Goal: Task Accomplishment & Management: Complete application form

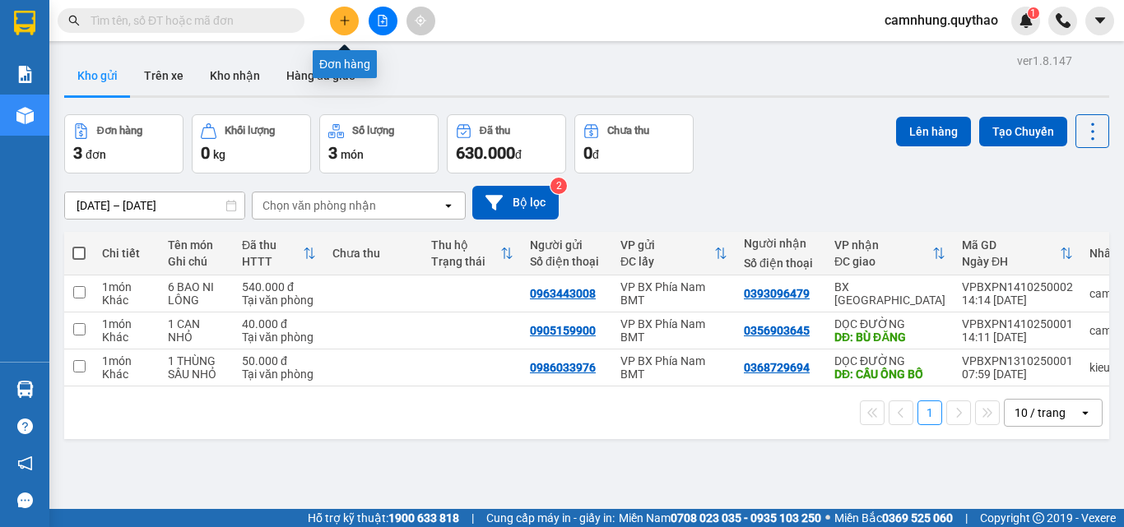
click at [340, 26] on icon "plus" at bounding box center [345, 21] width 12 height 12
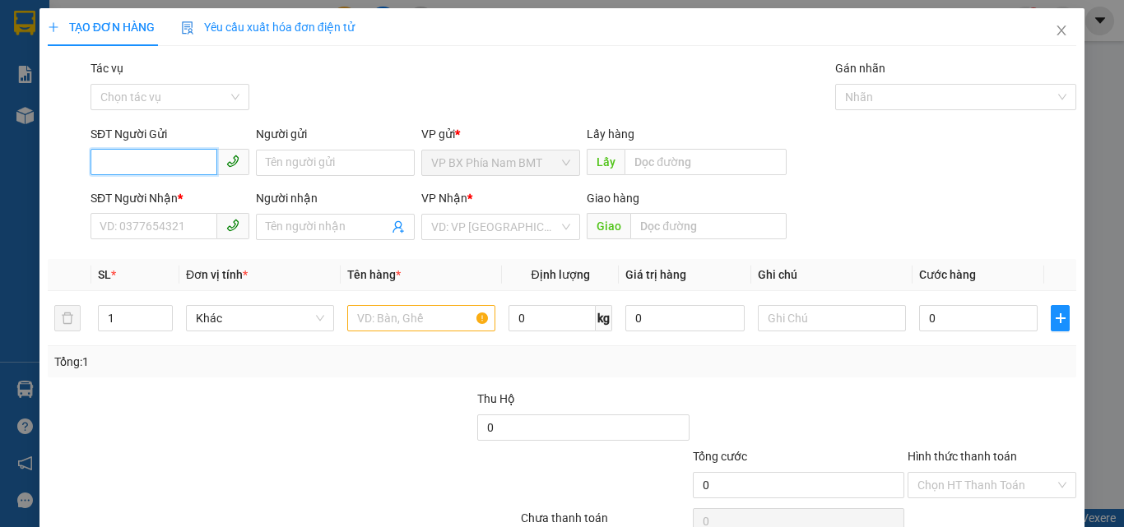
click at [150, 161] on input "SĐT Người Gửi" at bounding box center [153, 162] width 127 height 26
click at [246, 141] on div "SĐT Người Gửi" at bounding box center [169, 134] width 159 height 18
click at [217, 149] on input "SĐT Người Gửi" at bounding box center [153, 162] width 127 height 26
drag, startPoint x: 202, startPoint y: 183, endPoint x: 192, endPoint y: 190, distance: 13.0
click at [201, 183] on div "0706226886" at bounding box center [168, 196] width 157 height 26
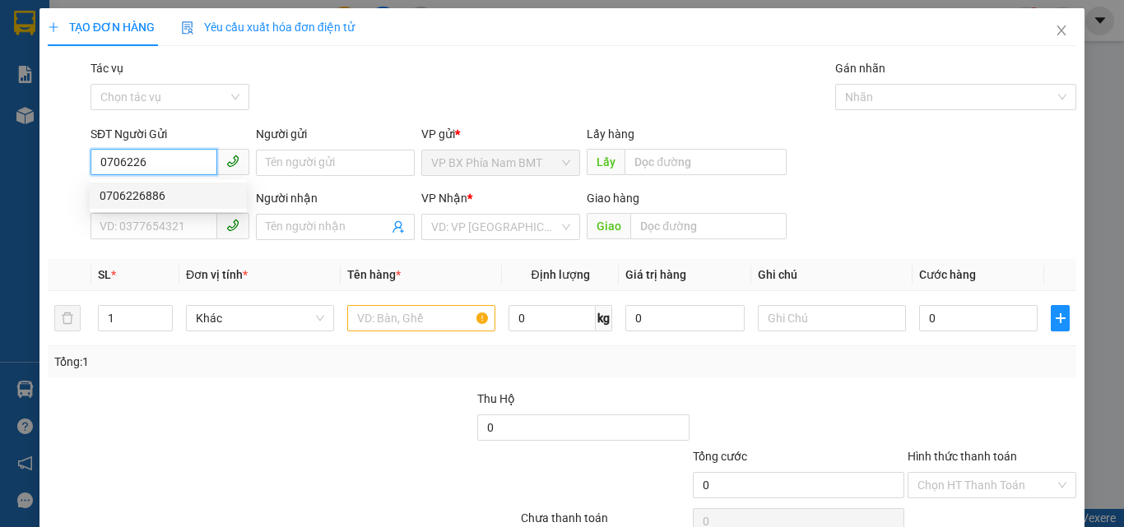
type input "0706226886"
type input "0933423831"
type input "TRẢNG BÀNG GỌI TR 1 TIẾNG"
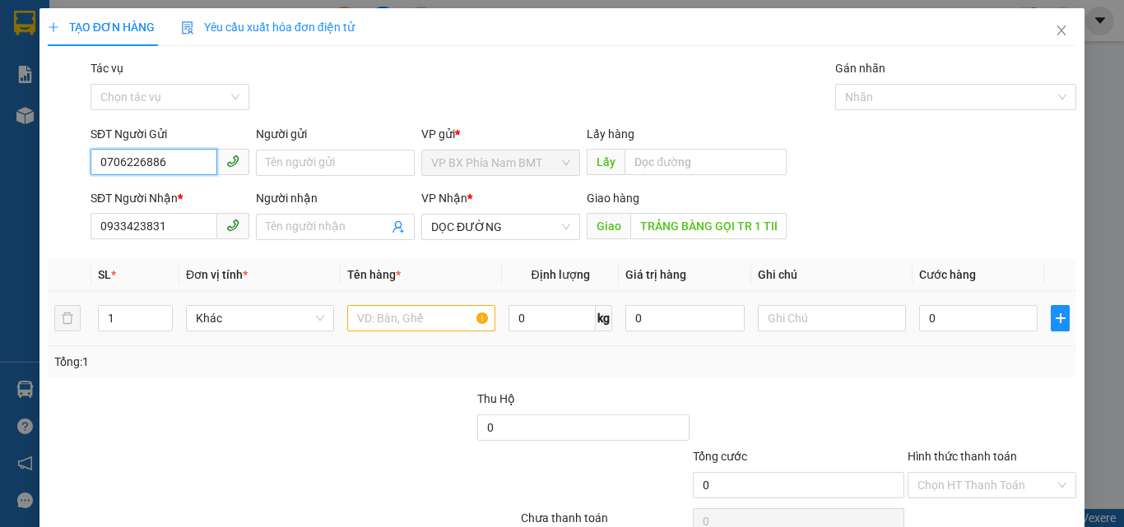
type input "0706226886"
click at [383, 327] on input "text" at bounding box center [421, 318] width 148 height 26
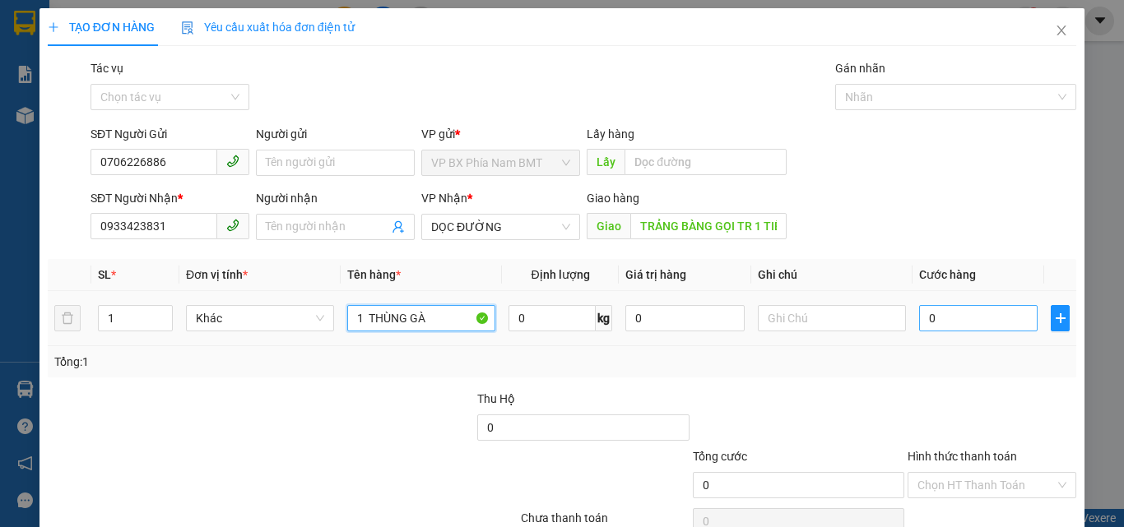
type input "1 THÙNG GÀ"
click at [975, 327] on input "0" at bounding box center [978, 318] width 118 height 26
type input "1"
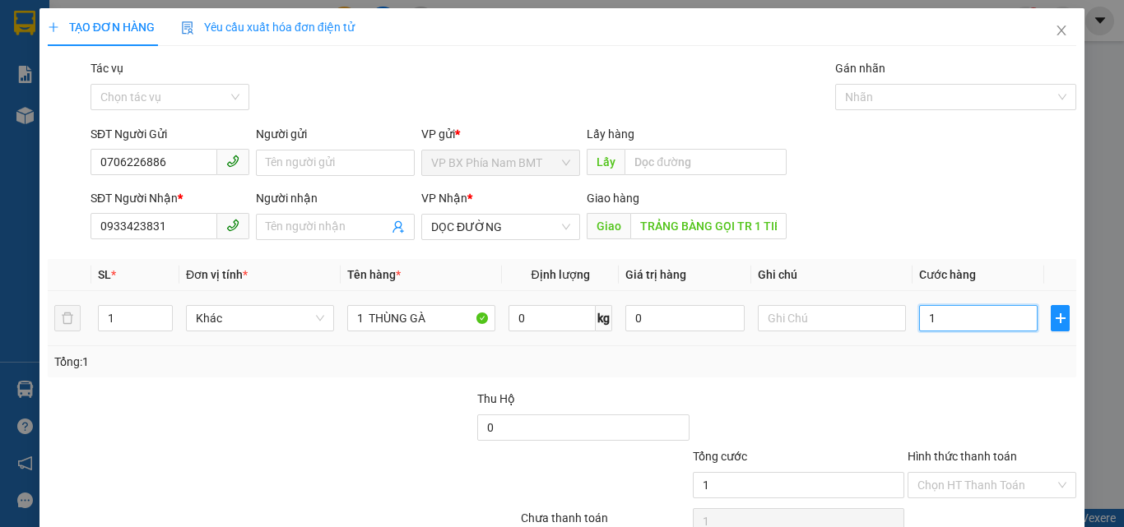
type input "10"
type input "100"
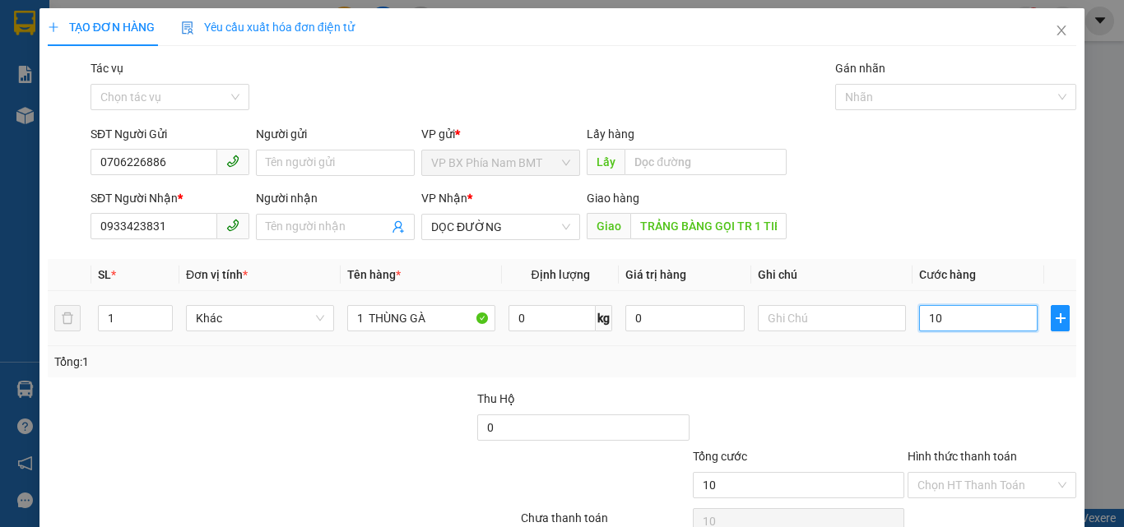
type input "100"
type input "1.000"
type input "10.000"
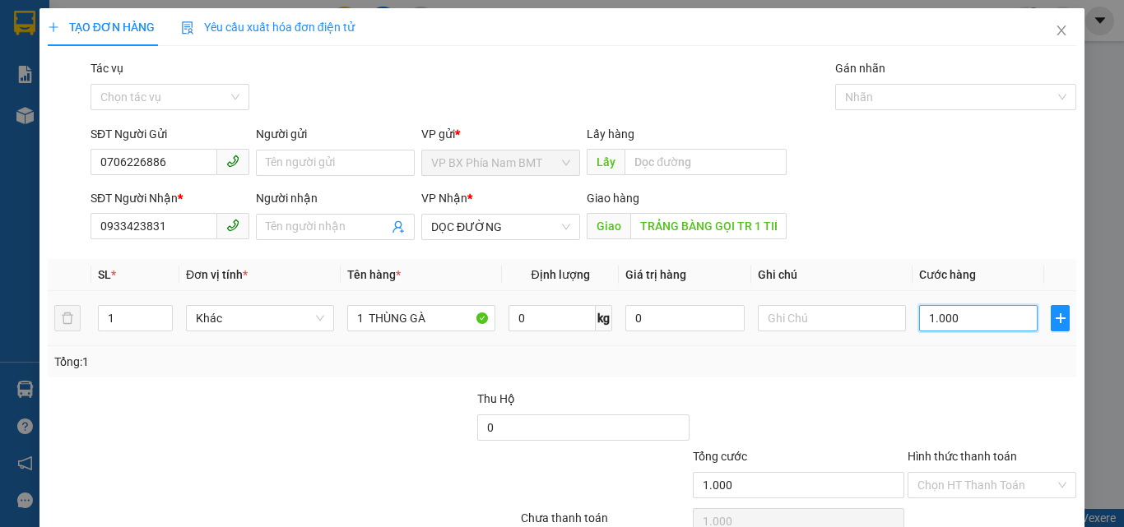
type input "10.000"
type input "100.000"
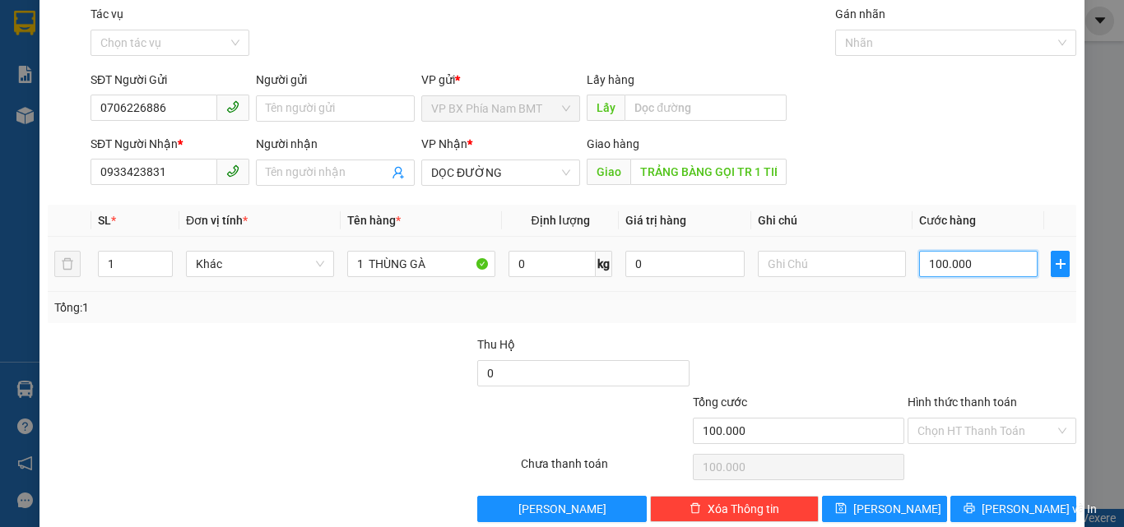
scroll to position [81, 0]
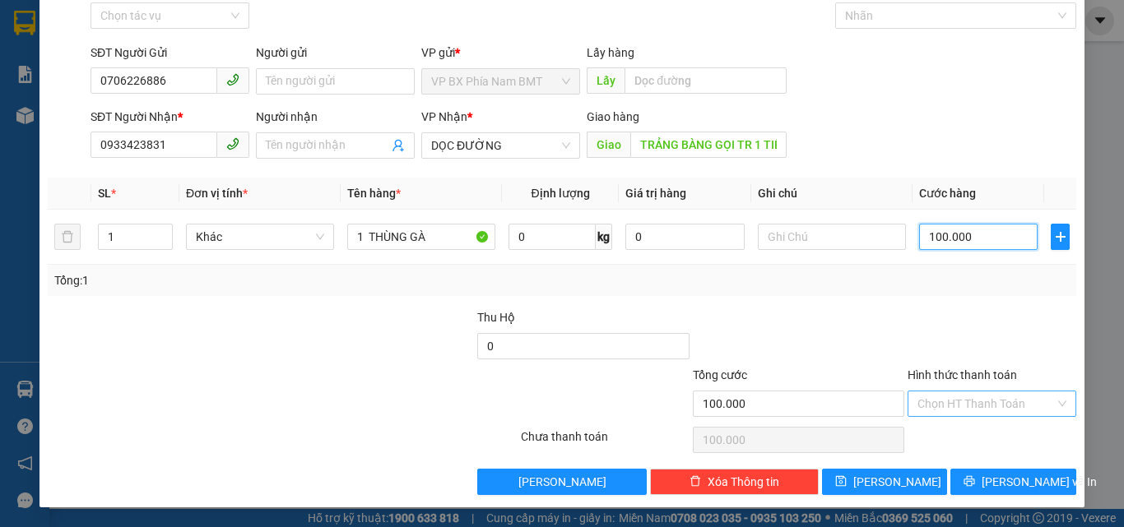
type input "100.000"
click at [930, 393] on input "Hình thức thanh toán" at bounding box center [985, 404] width 137 height 25
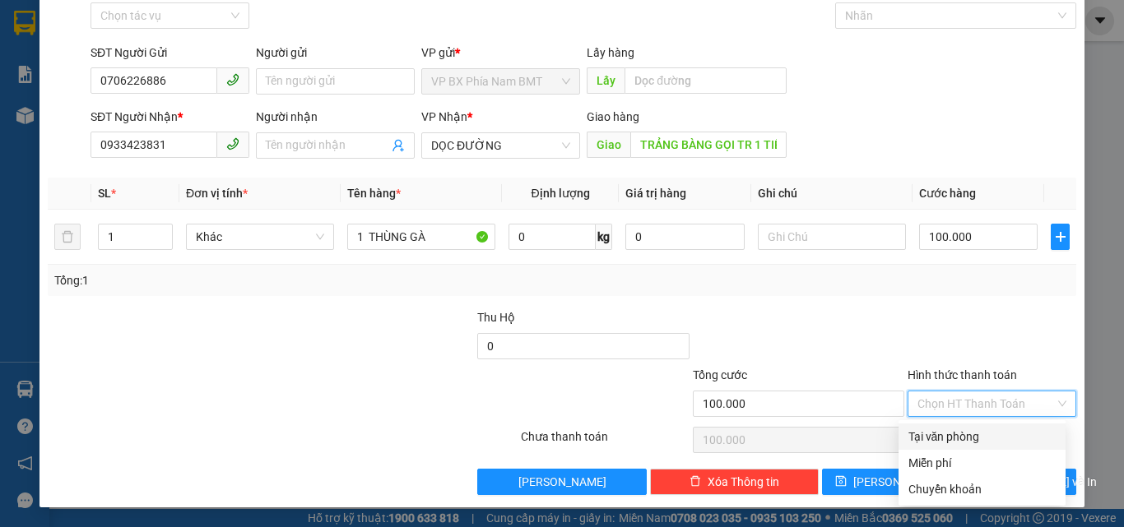
click at [930, 436] on div "Tại văn phòng" at bounding box center [981, 437] width 147 height 18
type input "0"
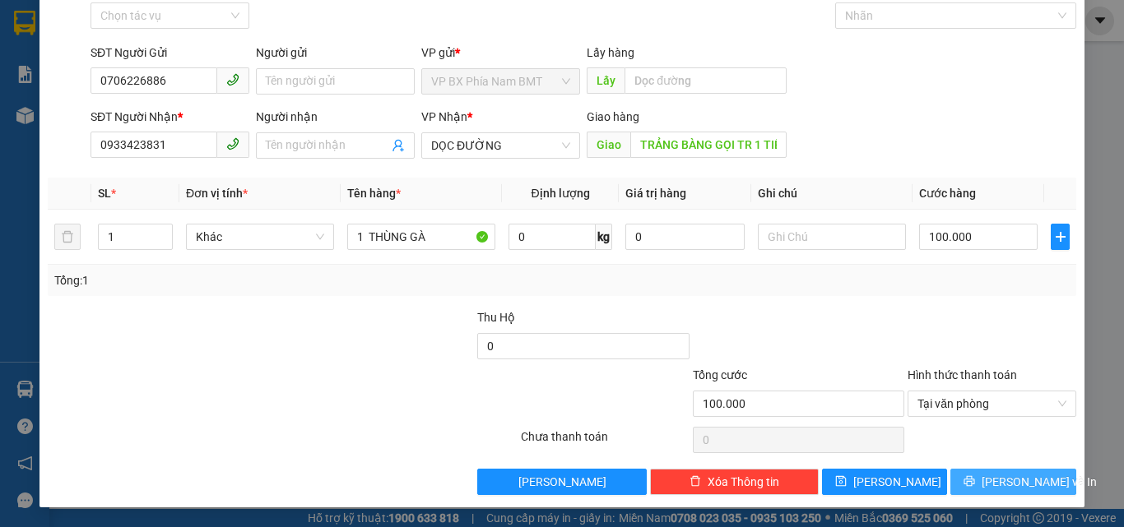
click at [1020, 473] on span "[PERSON_NAME] và In" at bounding box center [1038, 482] width 115 height 18
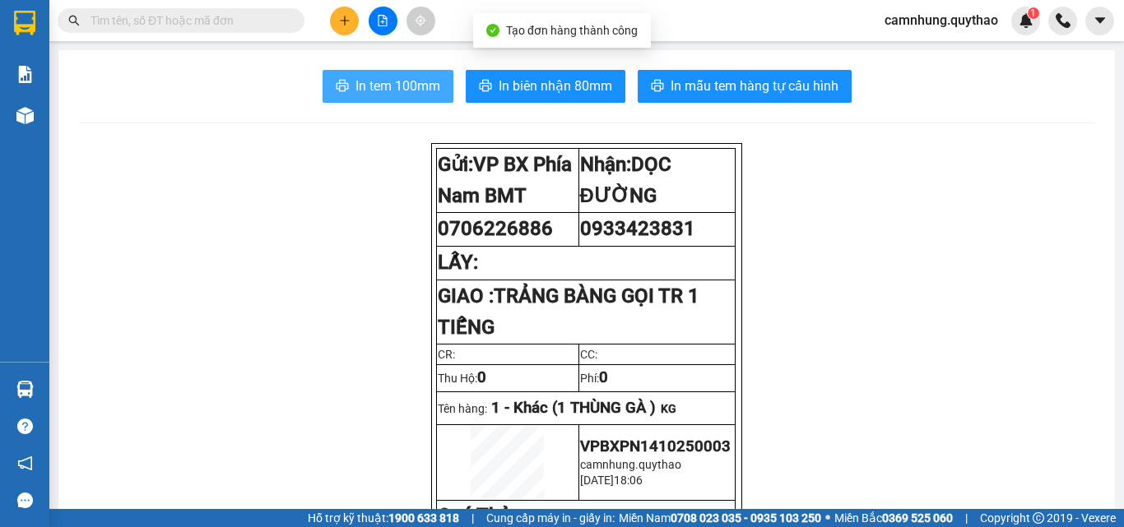
click at [387, 81] on span "In tem 100mm" at bounding box center [397, 86] width 85 height 21
